Goal: Task Accomplishment & Management: Use online tool/utility

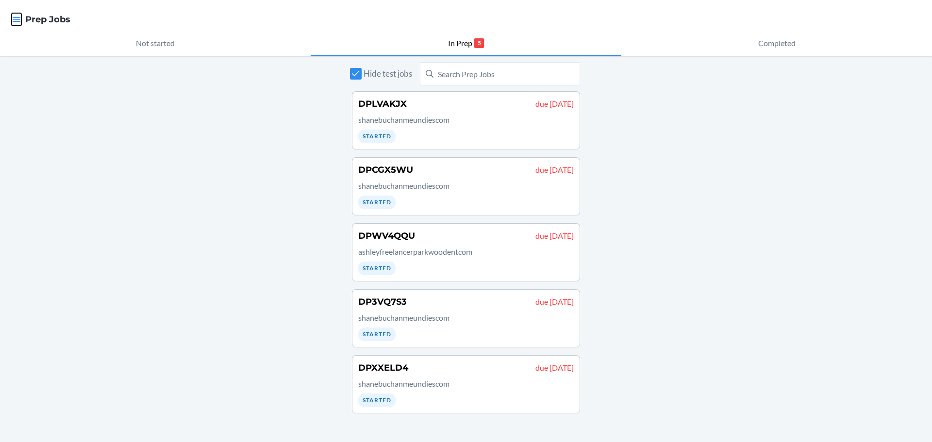
click at [13, 18] on icon "button" at bounding box center [17, 20] width 10 height 10
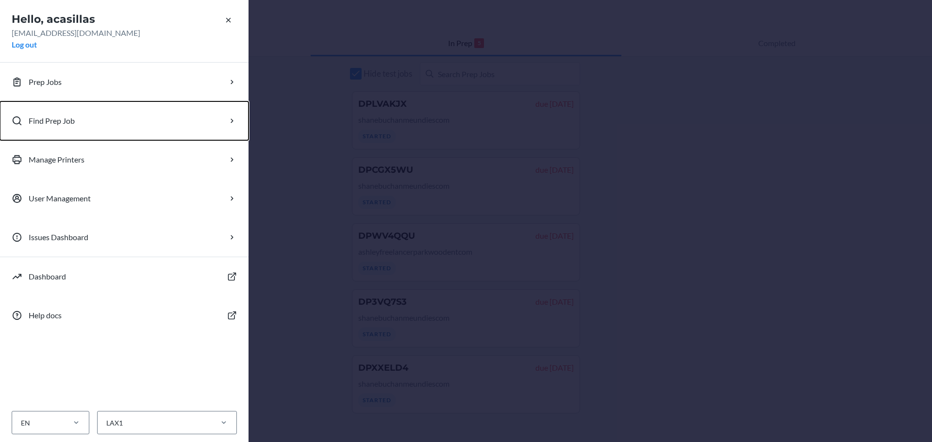
click at [58, 126] on p "Find Prep Job" at bounding box center [52, 121] width 46 height 12
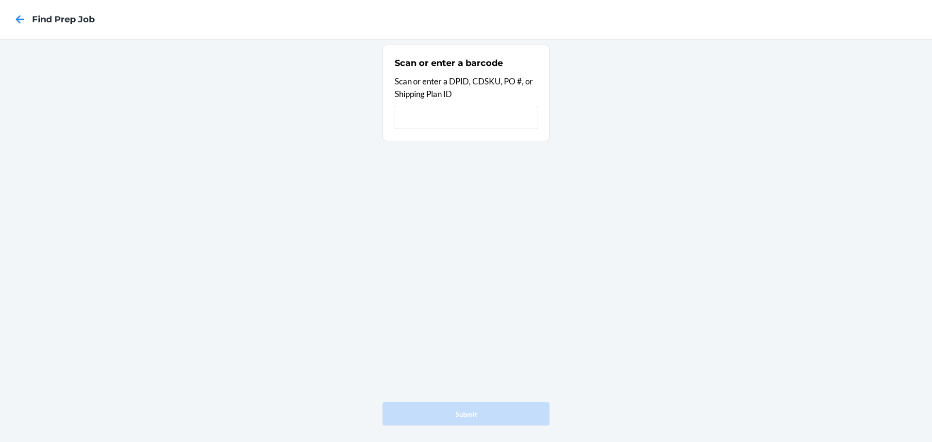
type input "9939999"
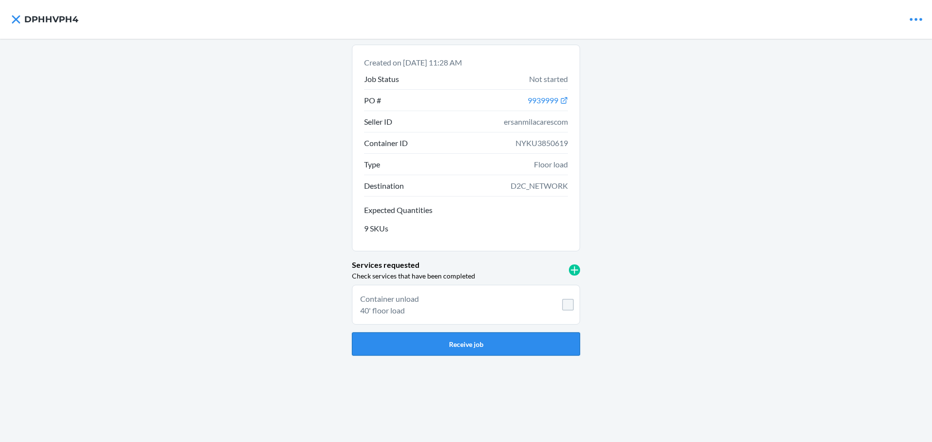
click at [490, 346] on button "Receive job" at bounding box center [466, 344] width 228 height 23
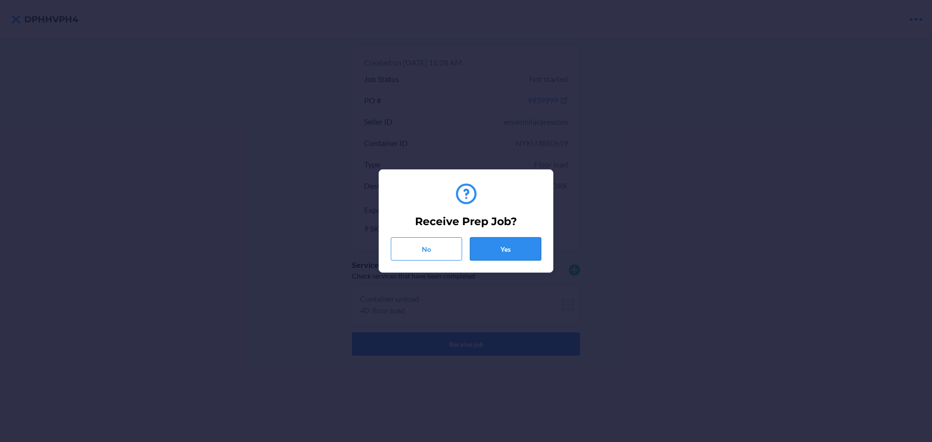
click at [502, 244] on button "Yes" at bounding box center [505, 248] width 71 height 23
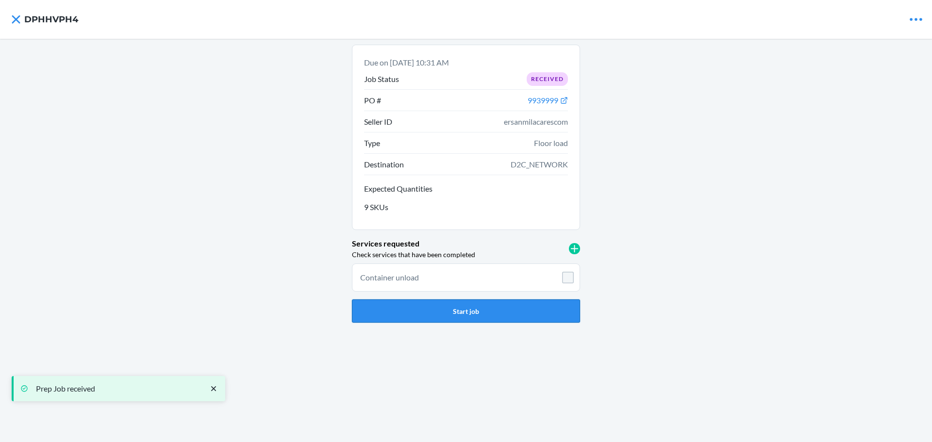
click at [506, 311] on button "Start job" at bounding box center [466, 311] width 228 height 23
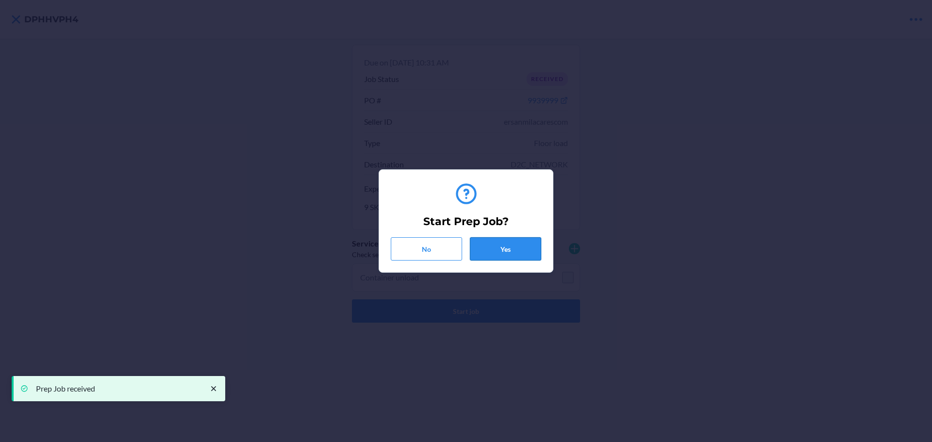
click at [515, 246] on button "Yes" at bounding box center [505, 248] width 71 height 23
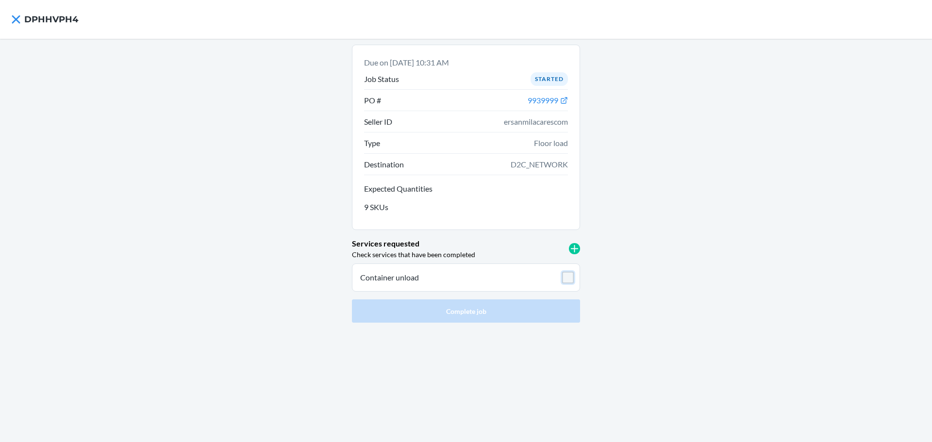
click at [569, 275] on input "checkbox" at bounding box center [568, 278] width 12 height 12
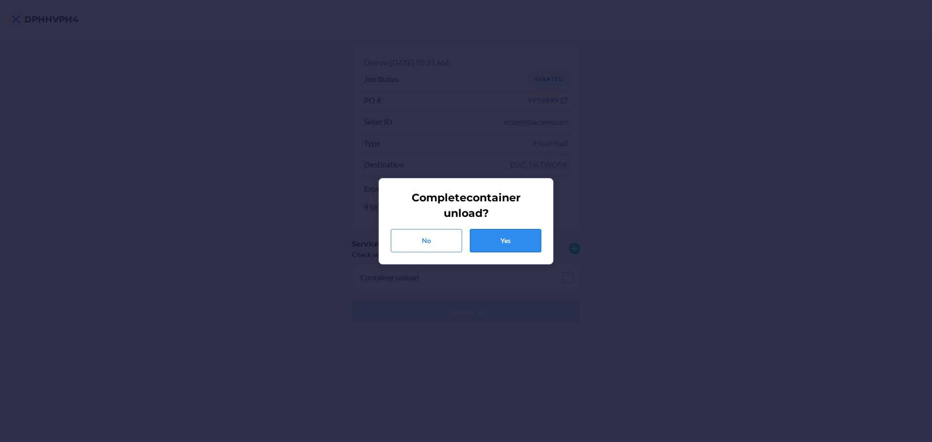
click at [518, 236] on button "Yes" at bounding box center [505, 240] width 71 height 23
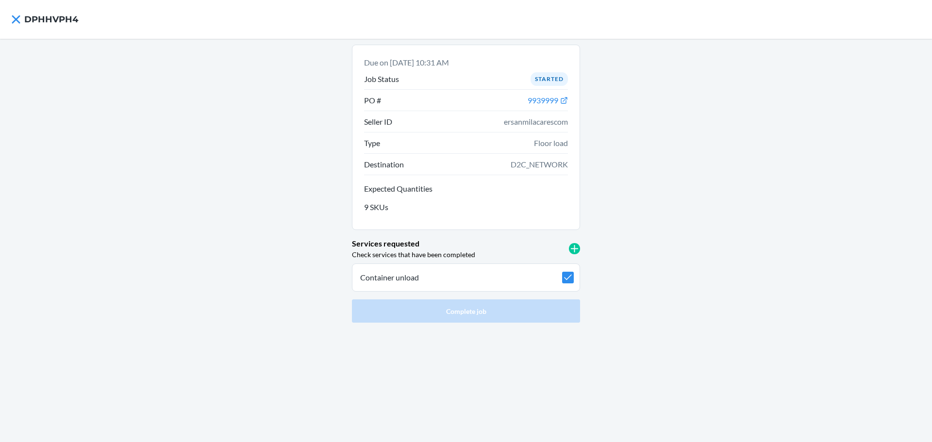
checkbox input "true"
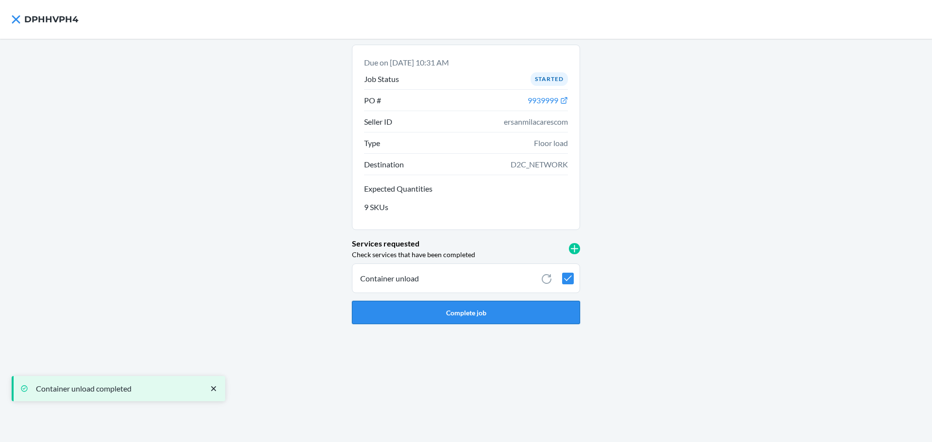
click at [503, 313] on button "Complete job" at bounding box center [466, 312] width 228 height 23
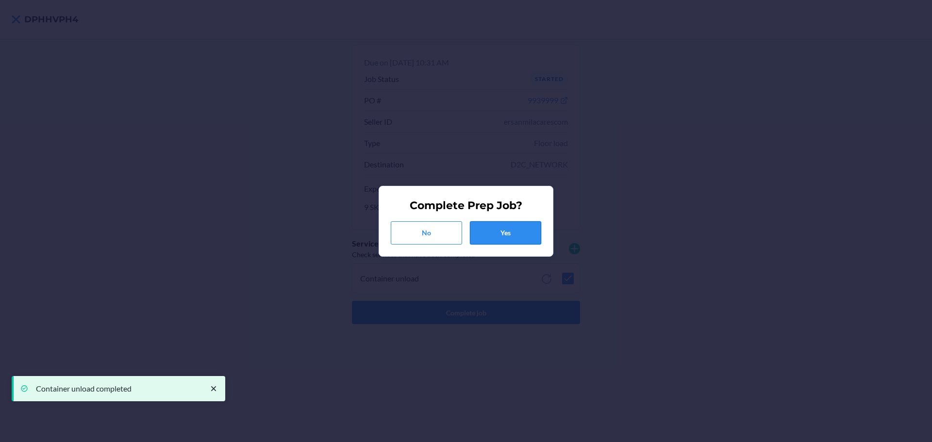
click at [503, 235] on button "Yes" at bounding box center [505, 232] width 71 height 23
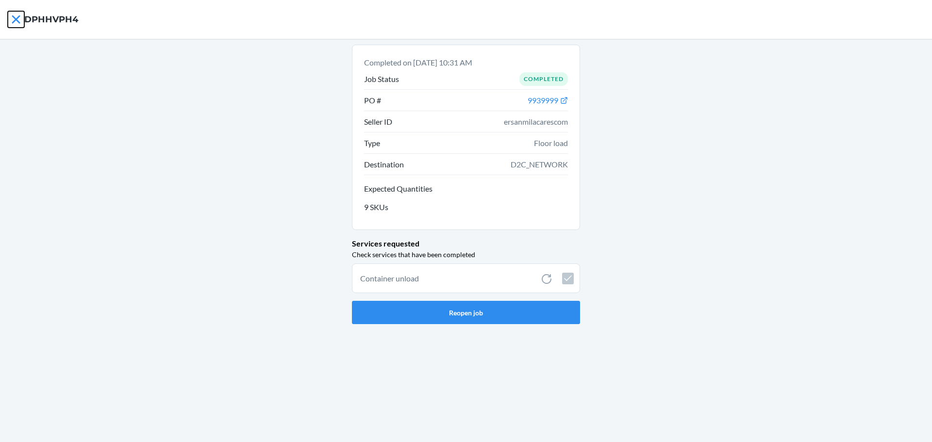
click at [18, 16] on icon at bounding box center [16, 19] width 17 height 17
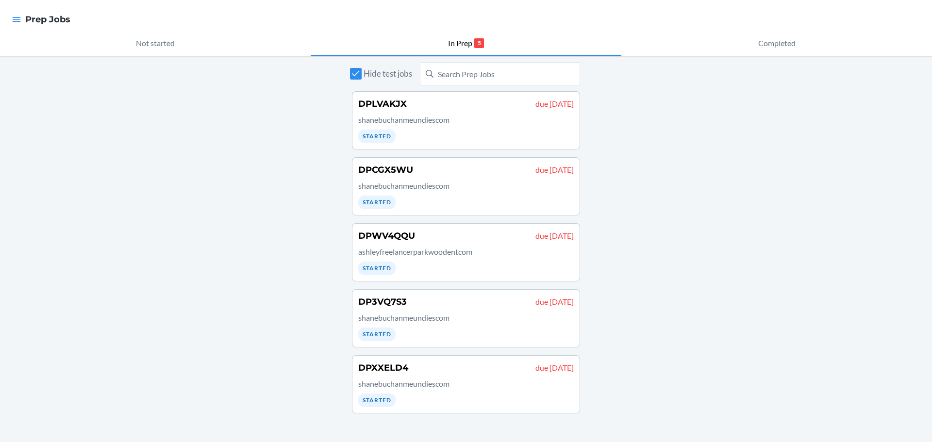
click at [21, 18] on div at bounding box center [16, 19] width 17 height 20
click at [13, 20] on icon "button" at bounding box center [17, 20] width 10 height 10
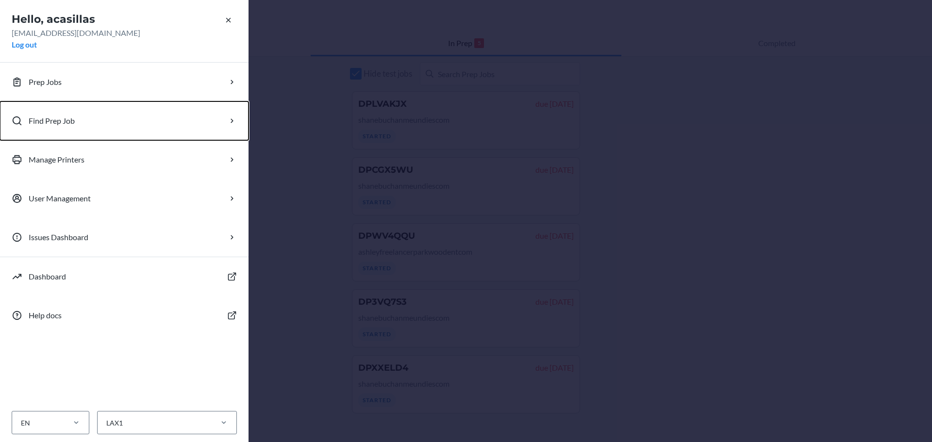
click at [67, 123] on p "Find Prep Job" at bounding box center [52, 121] width 46 height 12
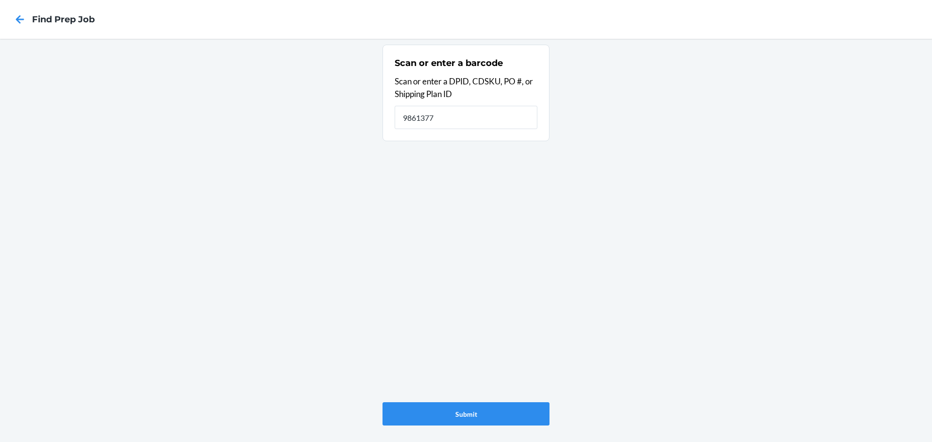
type input "9861377"
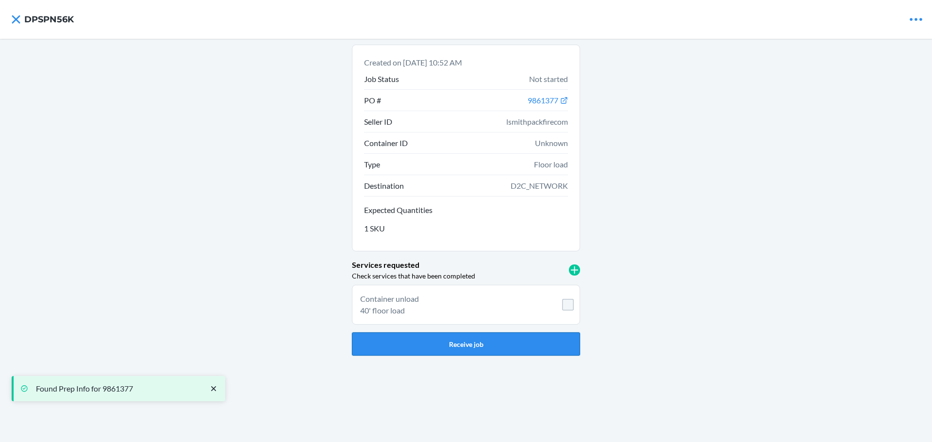
click at [496, 348] on button "Receive job" at bounding box center [466, 344] width 228 height 23
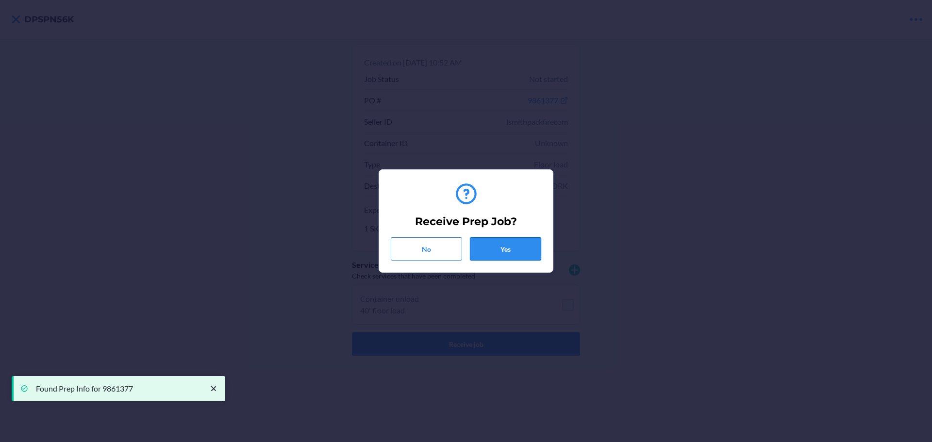
click at [510, 245] on button "Yes" at bounding box center [505, 248] width 71 height 23
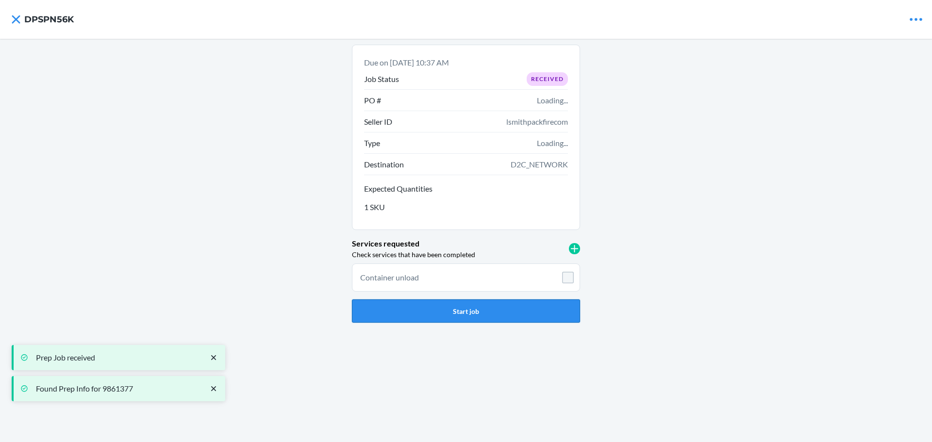
click at [505, 309] on button "Start job" at bounding box center [466, 311] width 228 height 23
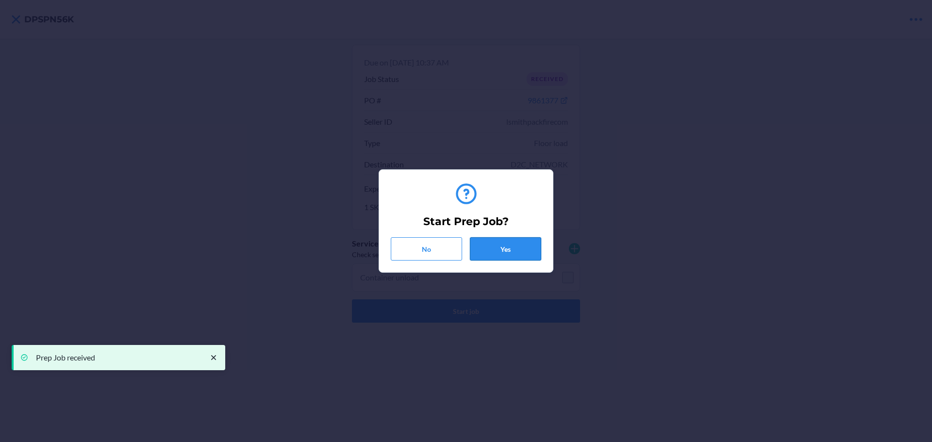
click at [510, 248] on button "Yes" at bounding box center [505, 248] width 71 height 23
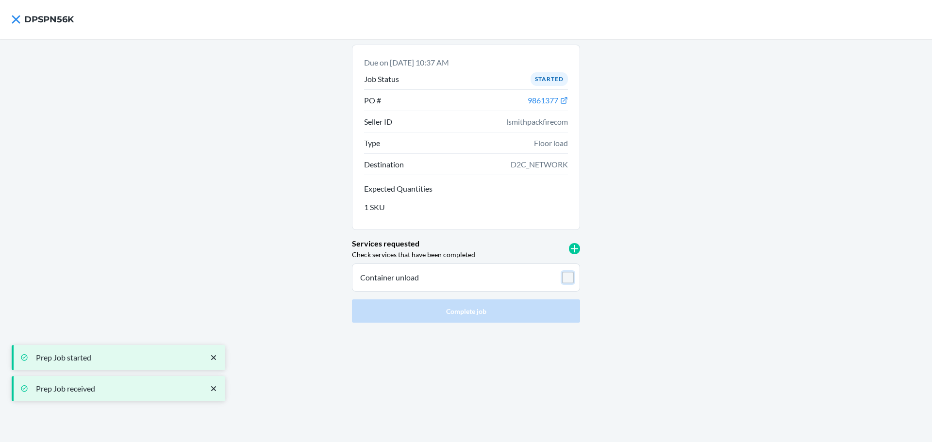
click at [568, 277] on input "checkbox" at bounding box center [568, 278] width 12 height 12
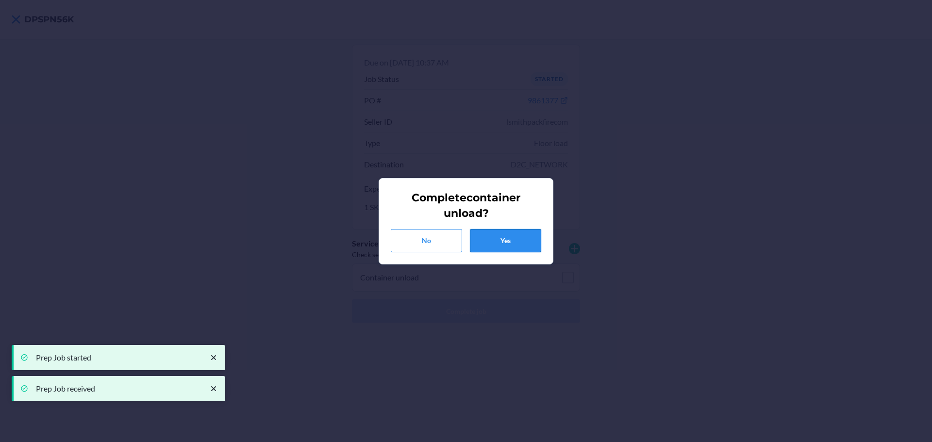
click at [506, 231] on button "Yes" at bounding box center [505, 240] width 71 height 23
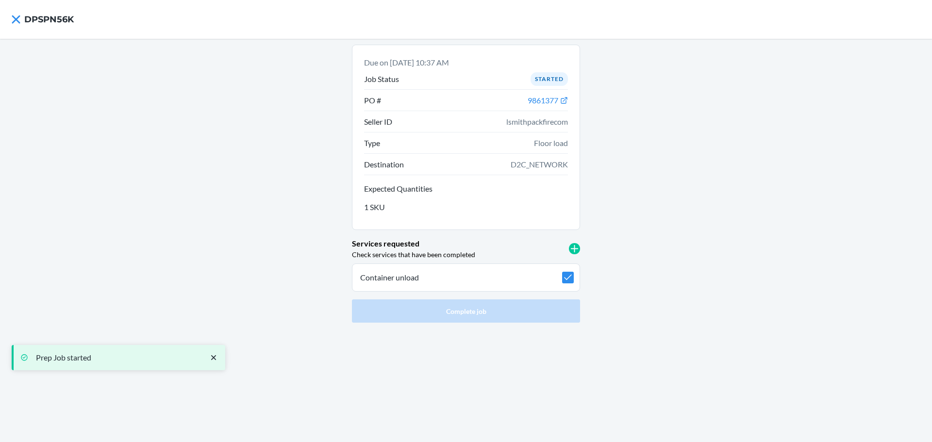
checkbox input "true"
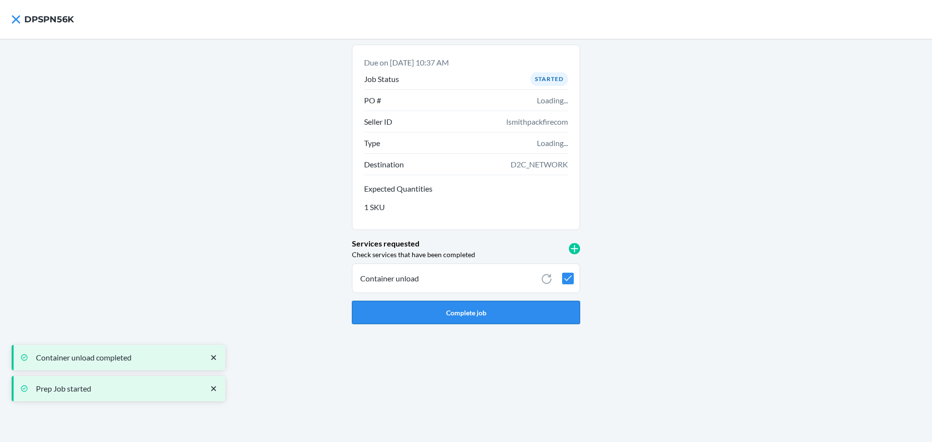
click at [534, 315] on button "Complete job" at bounding box center [466, 312] width 228 height 23
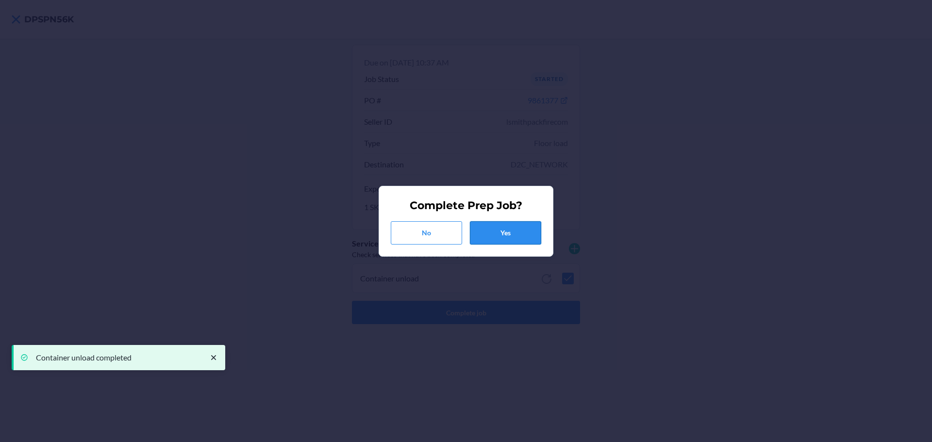
click at [519, 229] on button "Yes" at bounding box center [505, 232] width 71 height 23
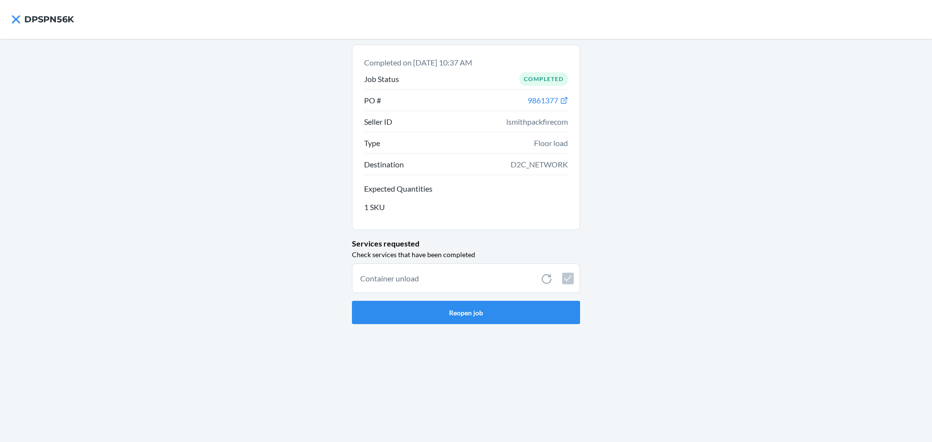
click at [718, 178] on div "Completed on [DATE] 10:37 AM Job Status Completed PO # 9861377 Seller ID lsmith…" at bounding box center [466, 241] width 932 height 404
